Goal: Task Accomplishment & Management: Manage account settings

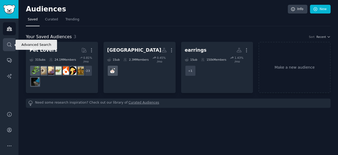
click at [5, 45] on link "Search" at bounding box center [9, 44] width 13 height 13
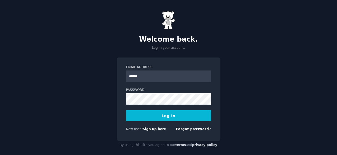
type input "**********"
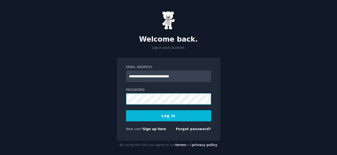
click at [126, 110] on button "Log In" at bounding box center [168, 115] width 85 height 11
